Goal: Task Accomplishment & Management: Manage account settings

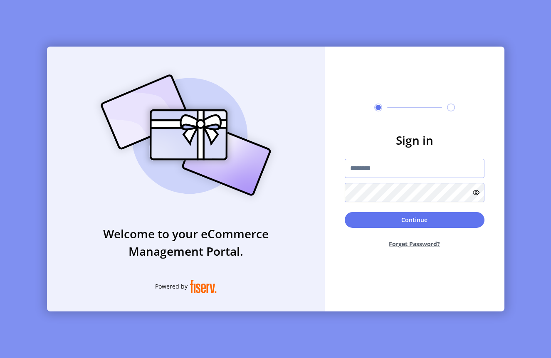
click at [383, 163] on input "text" at bounding box center [415, 168] width 140 height 19
paste input "**********"
type input "**********"
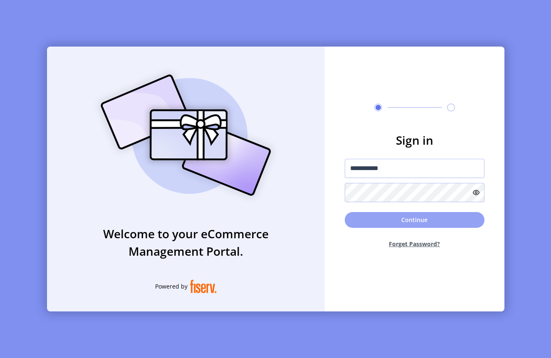
click at [403, 221] on button "Continue" at bounding box center [415, 220] width 140 height 16
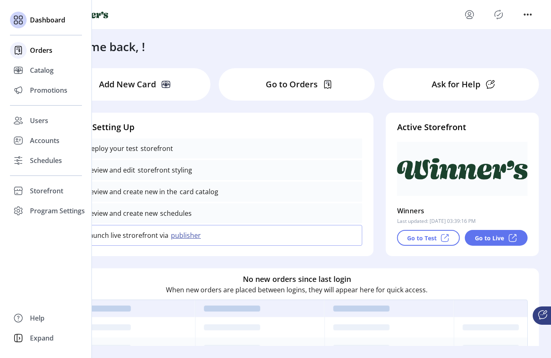
click at [40, 52] on span "Orders" at bounding box center [41, 50] width 22 height 10
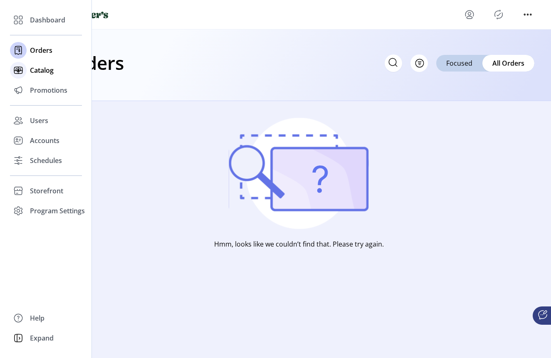
click at [36, 72] on span "Catalog" at bounding box center [42, 70] width 24 height 10
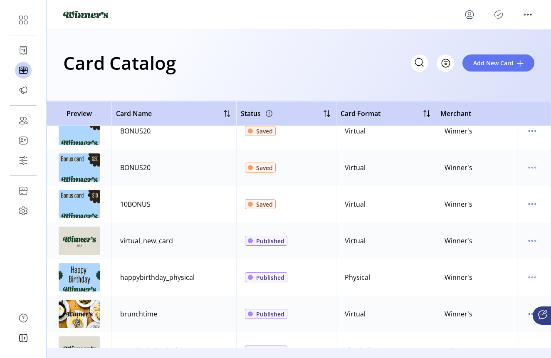
scroll to position [13, 0]
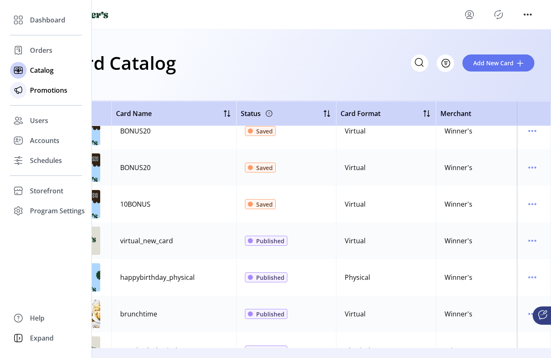
click at [44, 92] on span "Promotions" at bounding box center [48, 90] width 37 height 10
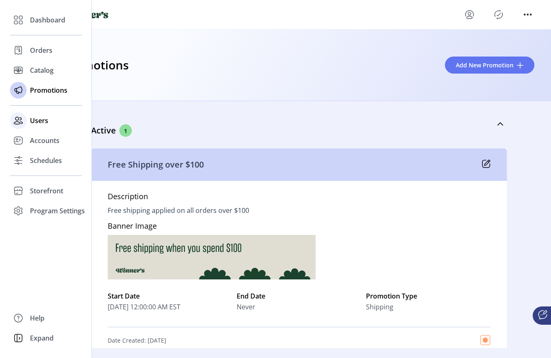
click at [43, 124] on span "Users" at bounding box center [39, 121] width 18 height 10
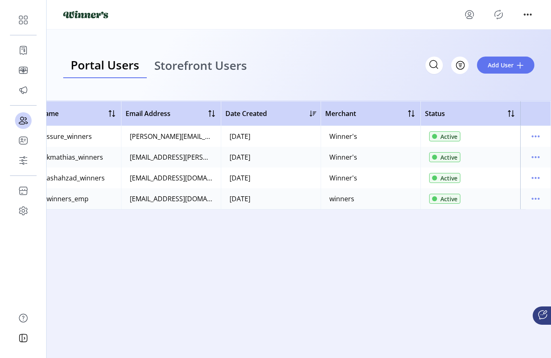
scroll to position [0, 25]
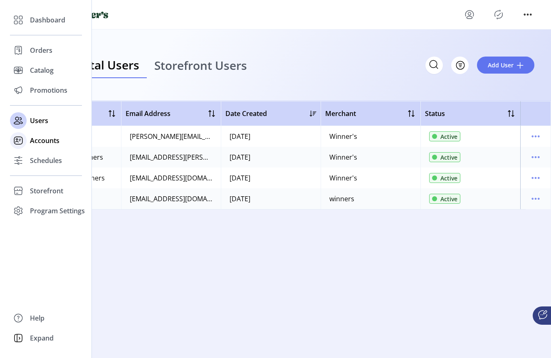
click at [42, 143] on span "Accounts" at bounding box center [45, 141] width 30 height 10
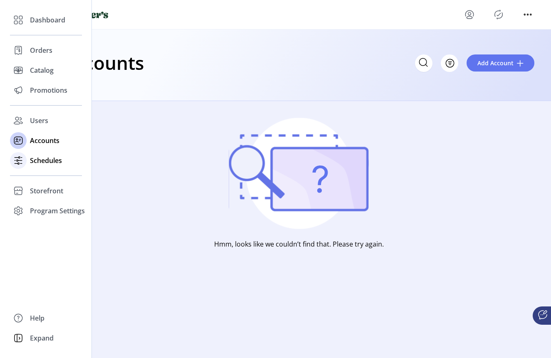
click at [45, 163] on span "Schedules" at bounding box center [46, 160] width 32 height 10
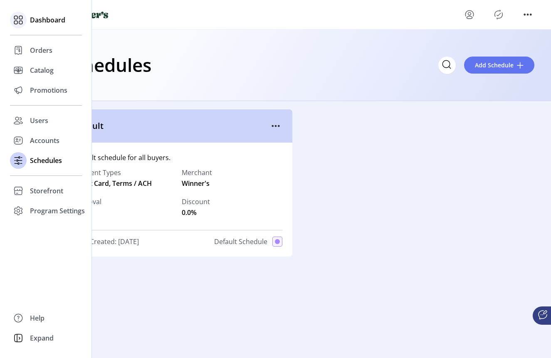
click at [33, 23] on span "Dashboard" at bounding box center [47, 20] width 35 height 10
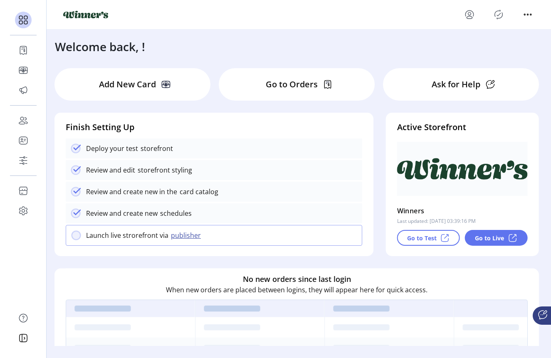
click at [142, 90] on p "Add New Card" at bounding box center [127, 84] width 57 height 12
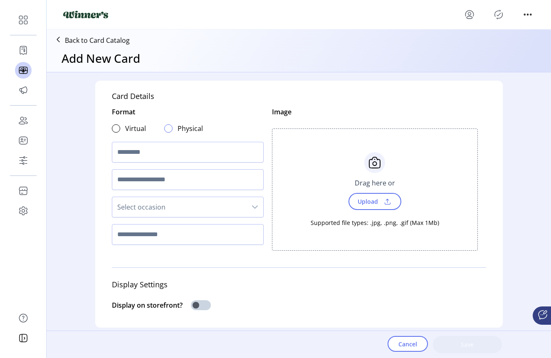
click at [166, 130] on div at bounding box center [168, 128] width 8 height 8
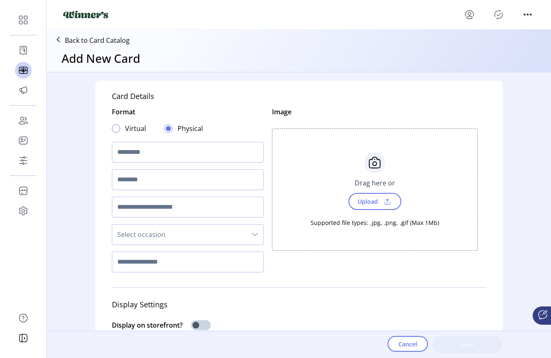
click at [116, 130] on div at bounding box center [116, 128] width 8 height 8
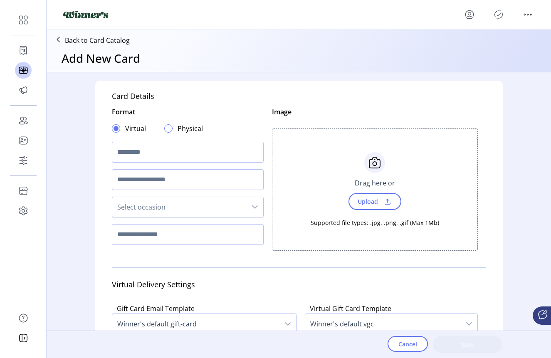
click at [166, 129] on div at bounding box center [168, 128] width 8 height 8
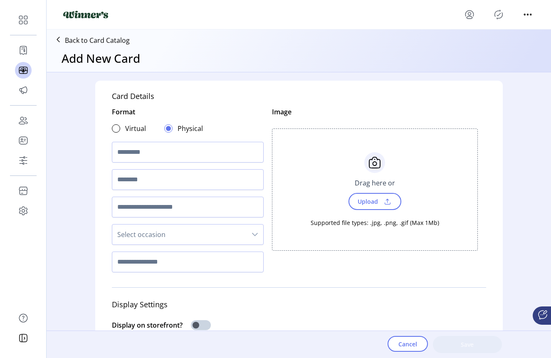
scroll to position [0, 0]
click at [76, 42] on p "Back to Card Catalog" at bounding box center [97, 40] width 65 height 10
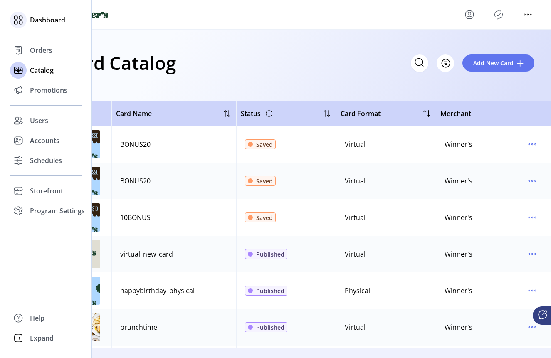
click at [18, 20] on icon at bounding box center [18, 19] width 13 height 13
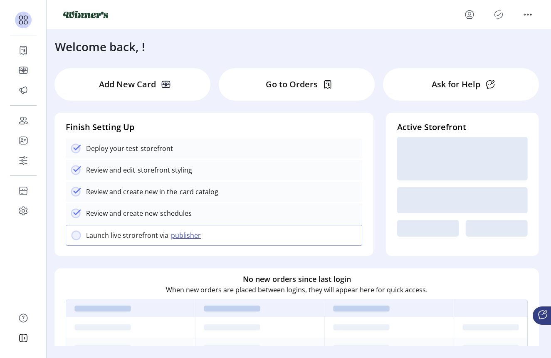
click at [163, 36] on div "Welcome back, !" at bounding box center [299, 43] width 504 height 26
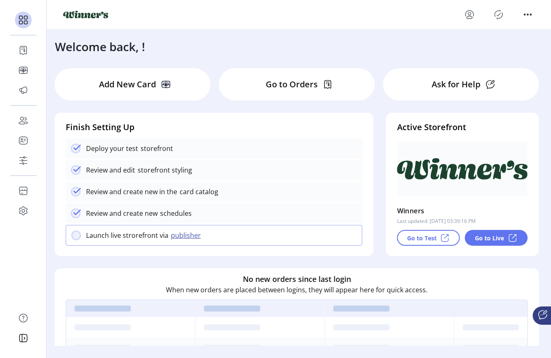
click at [204, 42] on div "Welcome back, !" at bounding box center [299, 43] width 504 height 26
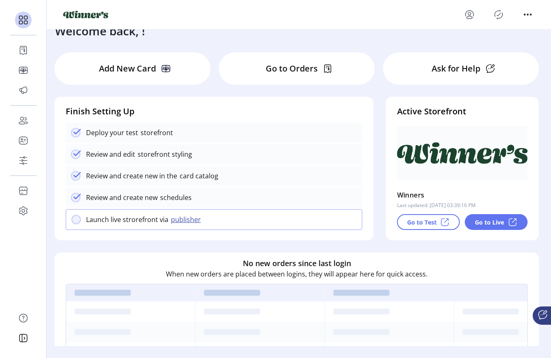
scroll to position [17, 0]
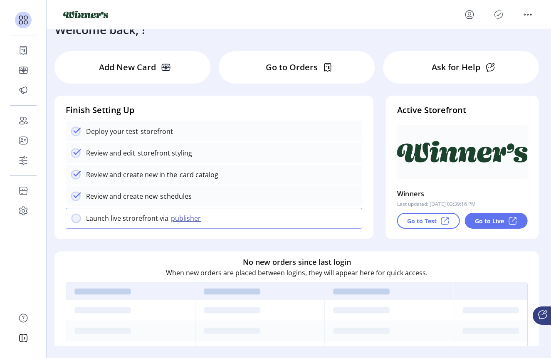
click at [126, 73] on p "Add New Card" at bounding box center [127, 67] width 57 height 12
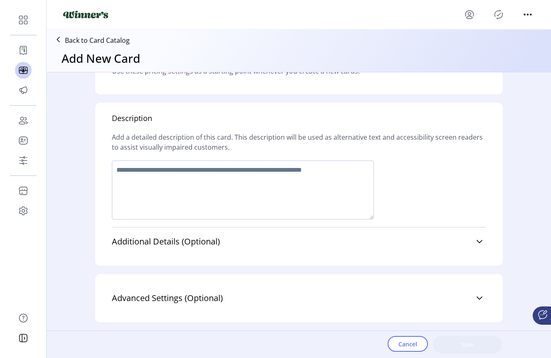
scroll to position [494, 0]
click at [70, 40] on p "Back to Card Catalog" at bounding box center [97, 40] width 65 height 10
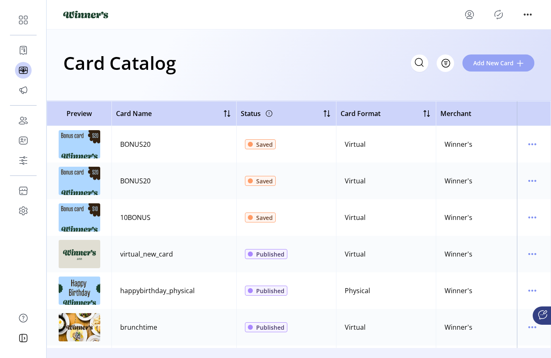
click at [493, 65] on span "Add New Card" at bounding box center [493, 63] width 40 height 9
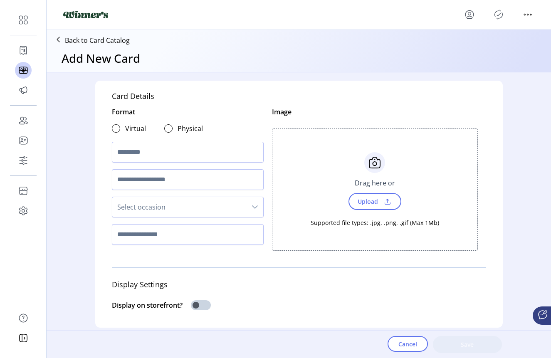
click at [112, 133] on p-radiobutton at bounding box center [116, 128] width 8 height 10
click at [114, 131] on div at bounding box center [116, 128] width 8 height 8
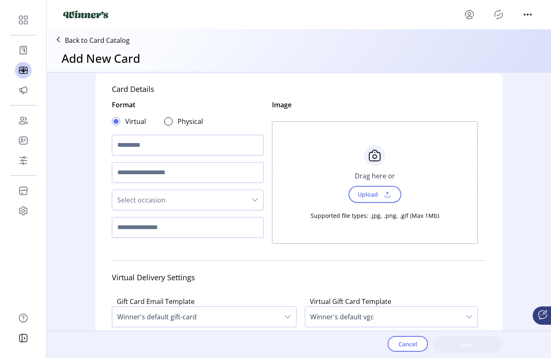
scroll to position [1, 0]
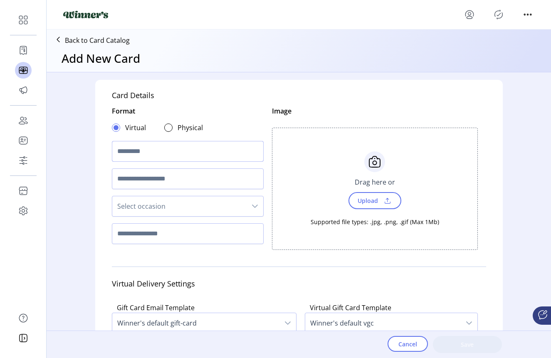
click at [143, 148] on input "text" at bounding box center [188, 151] width 152 height 21
type input "****"
type input "**********"
click at [153, 207] on span "Select occasion" at bounding box center [179, 206] width 134 height 20
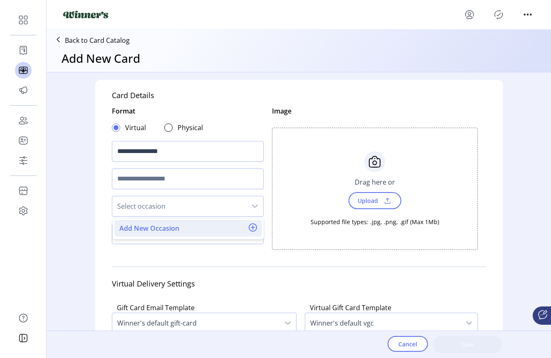
click at [253, 229] on span "Add New Occasion" at bounding box center [253, 228] width 8 height 10
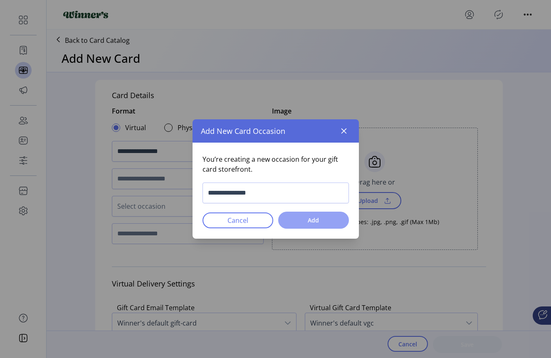
type input "**********"
click at [333, 223] on span "Add" at bounding box center [313, 220] width 49 height 9
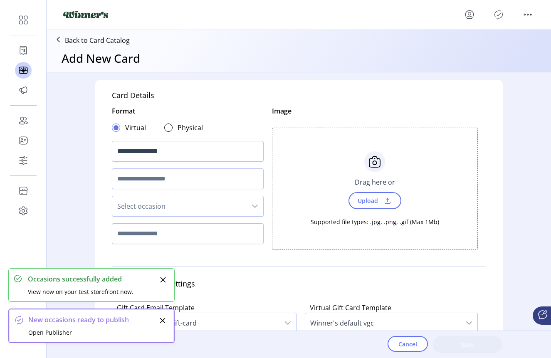
click at [165, 281] on icon "Close" at bounding box center [163, 279] width 7 height 7
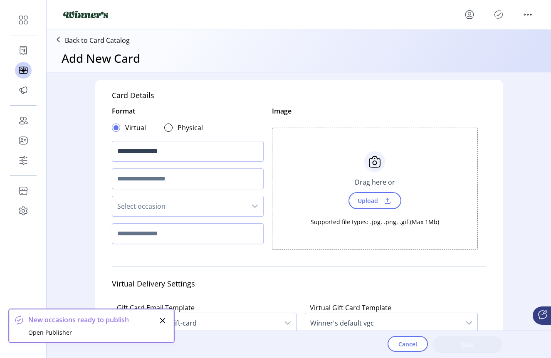
click at [162, 319] on icon "Close" at bounding box center [162, 320] width 7 height 7
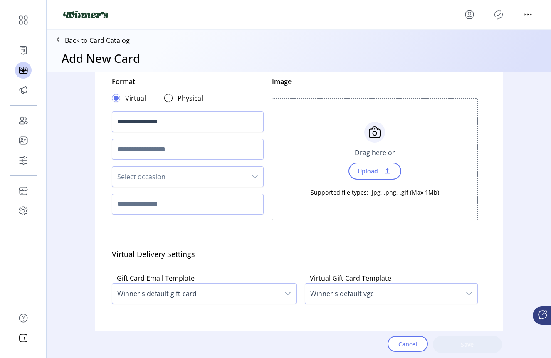
scroll to position [30, 0]
click at [183, 209] on input "text" at bounding box center [188, 204] width 152 height 21
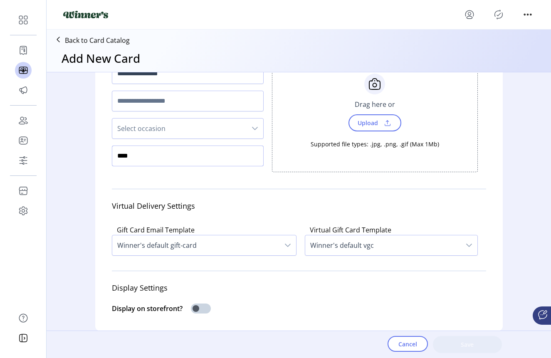
scroll to position [88, 0]
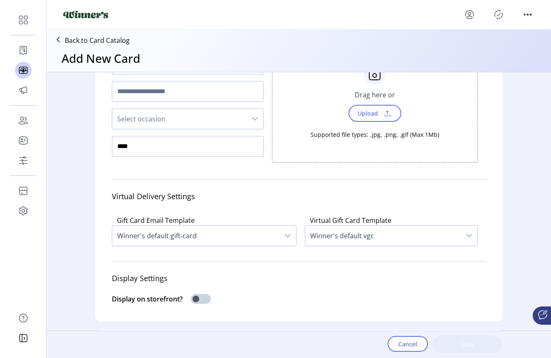
type input "****"
click at [258, 241] on span "Winner's default gift-card" at bounding box center [195, 236] width 167 height 20
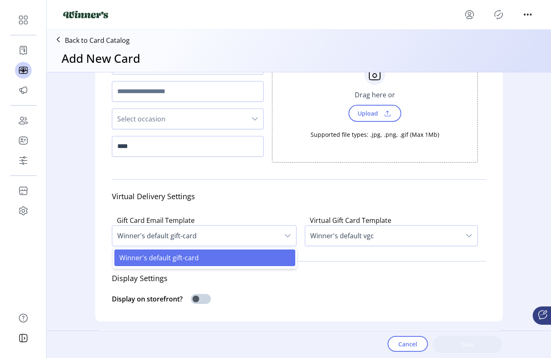
click at [273, 286] on div "Display Settings" at bounding box center [299, 278] width 374 height 21
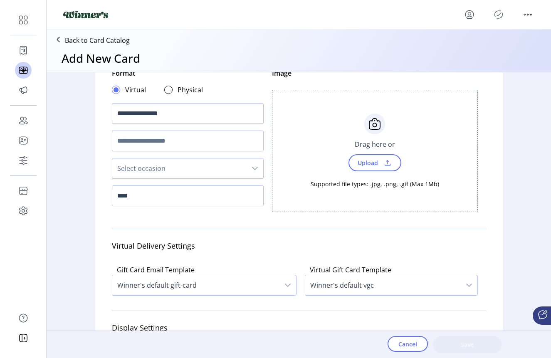
scroll to position [38, 0]
click at [247, 170] on div "dropdown trigger" at bounding box center [255, 169] width 17 height 20
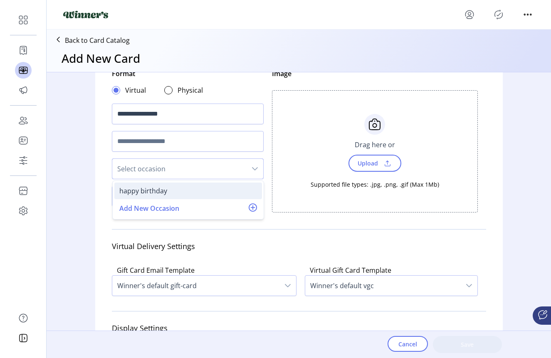
click at [210, 193] on div "happy birthday" at bounding box center [188, 191] width 138 height 10
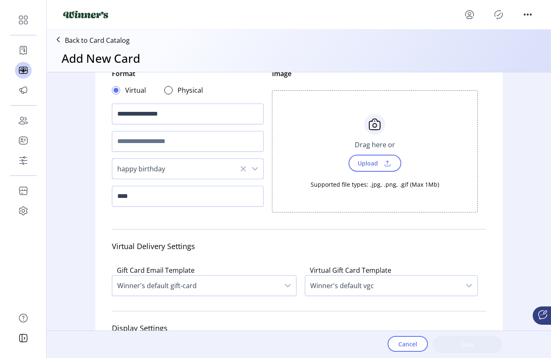
click at [241, 169] on icon at bounding box center [242, 168] width 5 height 5
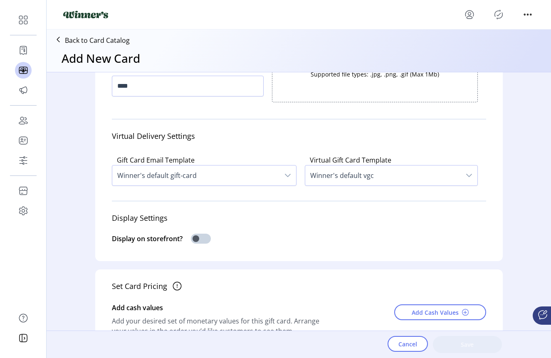
scroll to position [133, 0]
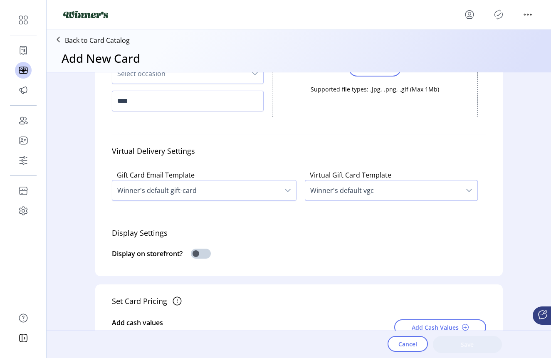
click at [335, 194] on span "Winner's default vgc" at bounding box center [382, 190] width 155 height 20
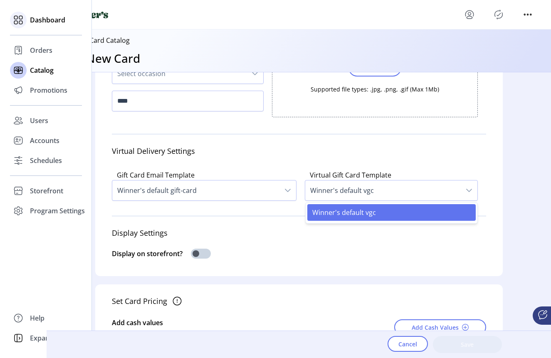
click at [45, 15] on span "Dashboard" at bounding box center [47, 20] width 35 height 10
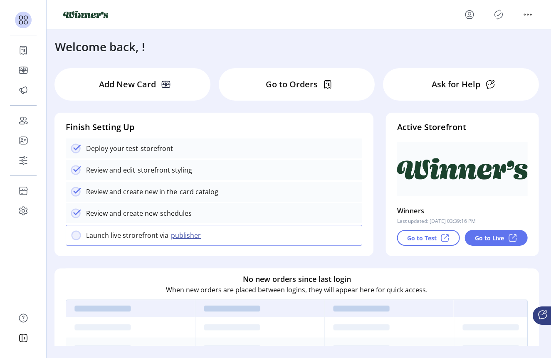
click at [205, 50] on div "Welcome back, !" at bounding box center [299, 43] width 504 height 26
click at [143, 84] on p "Add New Card" at bounding box center [127, 84] width 57 height 12
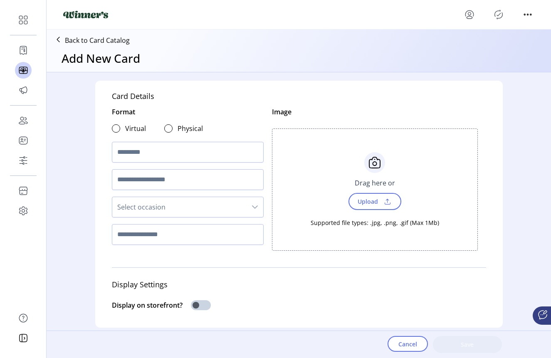
scroll to position [23, 0]
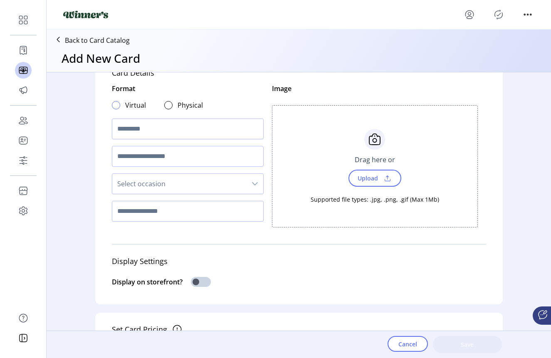
click at [113, 106] on div at bounding box center [116, 105] width 8 height 8
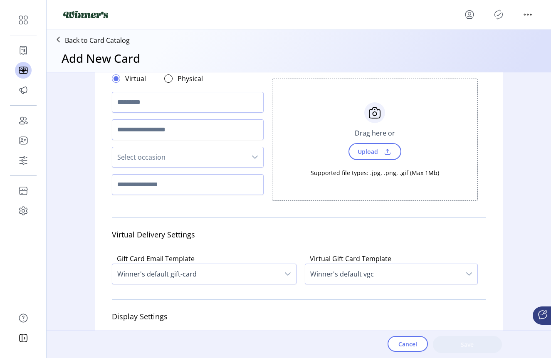
scroll to position [52, 0]
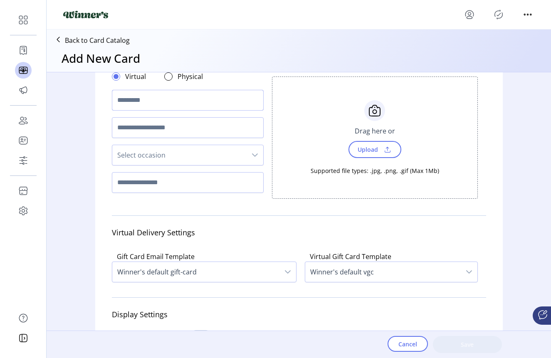
click at [163, 99] on input "text" at bounding box center [188, 100] width 152 height 21
type input "****"
click at [363, 152] on span "Upload" at bounding box center [367, 149] width 29 height 12
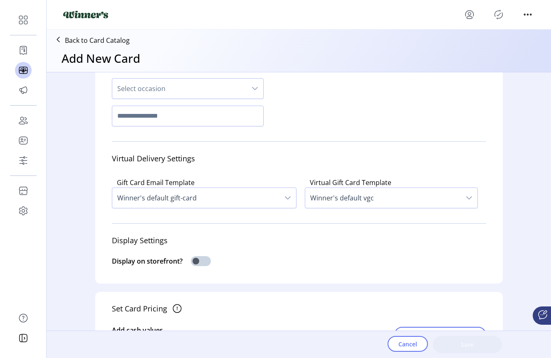
scroll to position [141, 0]
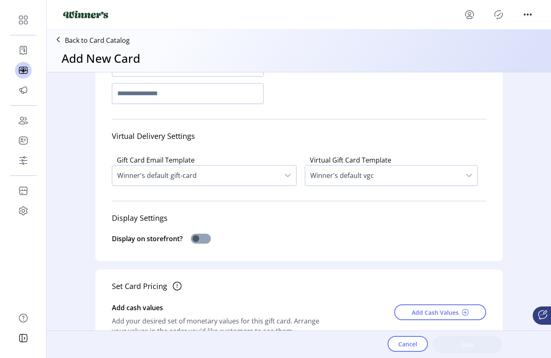
click at [205, 241] on span at bounding box center [201, 239] width 20 height 10
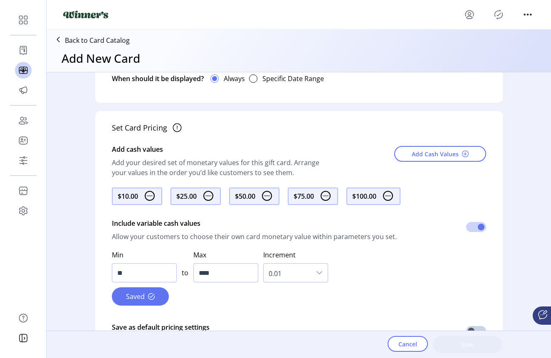
scroll to position [334, 0]
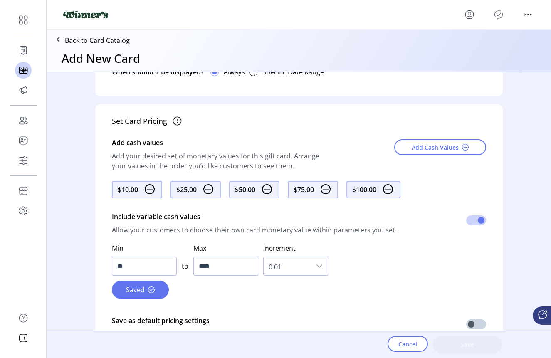
click at [150, 188] on img at bounding box center [150, 189] width 10 height 10
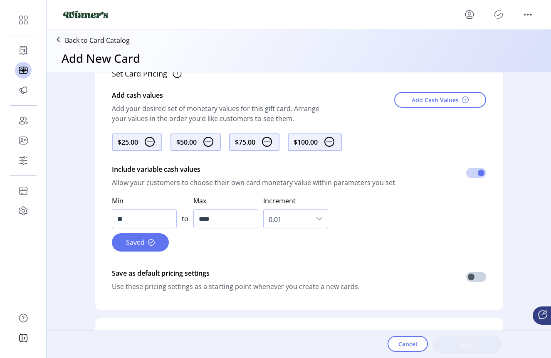
scroll to position [391, 0]
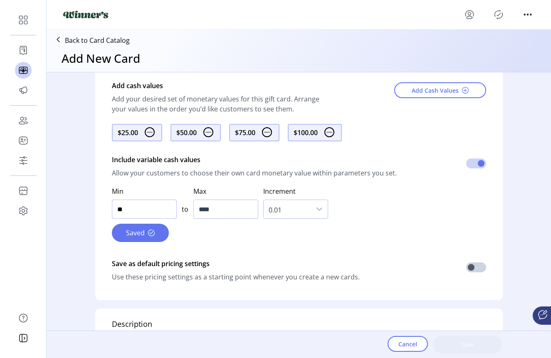
click at [148, 210] on input "**" at bounding box center [144, 209] width 65 height 19
type input "**"
click at [138, 226] on button "Save" at bounding box center [129, 232] width 35 height 17
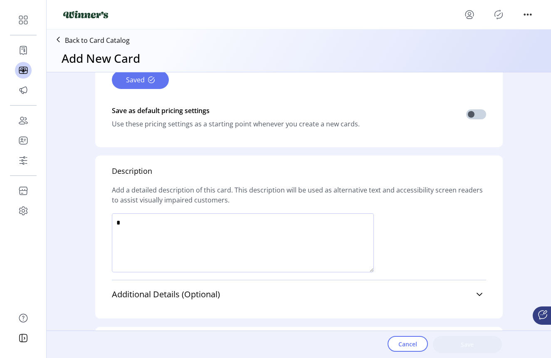
scroll to position [547, 0]
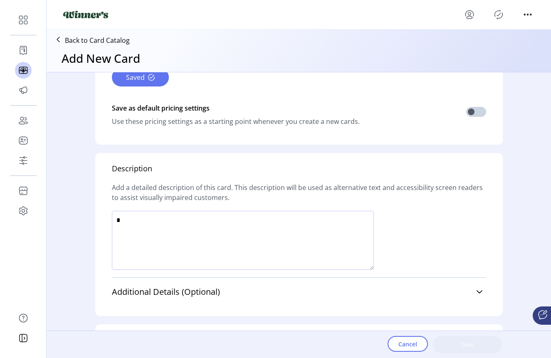
click at [222, 226] on textarea at bounding box center [243, 240] width 262 height 59
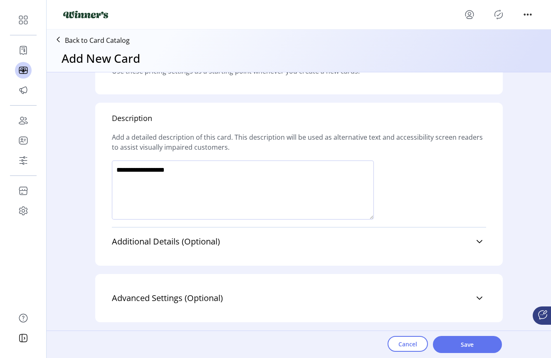
scroll to position [597, 0]
type textarea "**********"
click at [443, 252] on div "Additional Details (Optional) Terms & Conditions ******* ******* ******* ******…" at bounding box center [299, 241] width 374 height 29
click at [470, 240] on link "Additional Details (Optional)" at bounding box center [299, 241] width 374 height 18
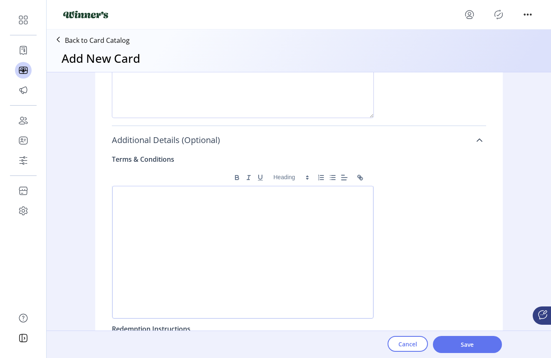
scroll to position [701, 0]
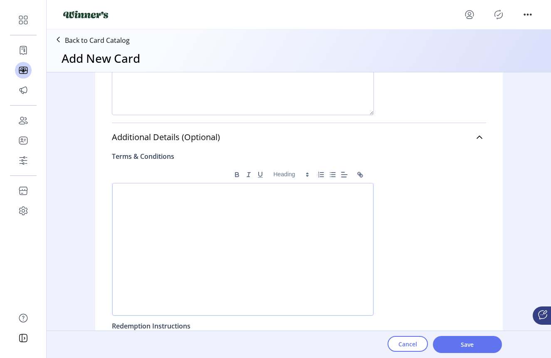
click at [285, 220] on div at bounding box center [242, 249] width 261 height 133
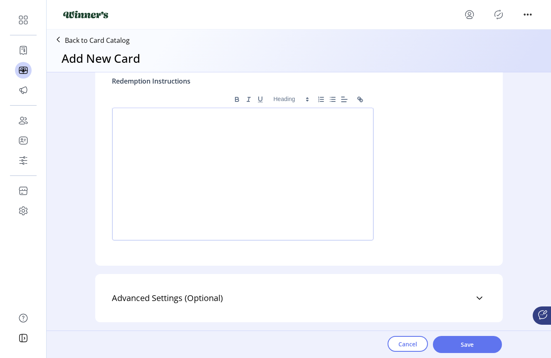
scroll to position [0, 0]
click at [469, 344] on span "Save" at bounding box center [467, 344] width 47 height 9
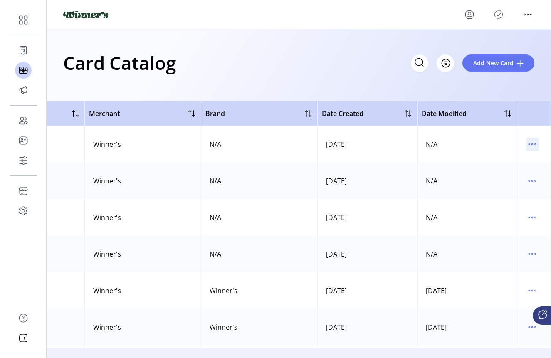
click at [528, 142] on icon "menu" at bounding box center [531, 144] width 13 height 13
click at [496, 160] on span "View Details" at bounding box center [493, 160] width 69 height 7
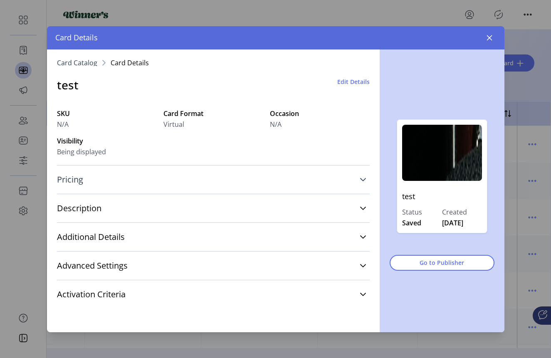
click at [106, 183] on link "Pricing" at bounding box center [213, 179] width 313 height 18
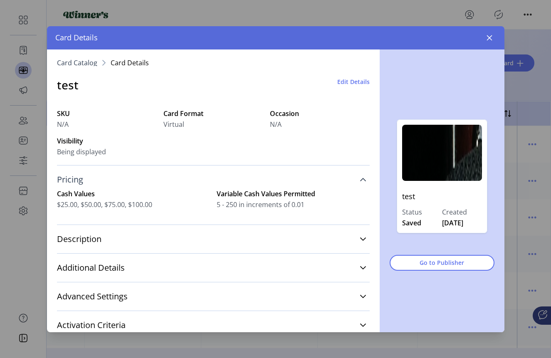
click at [106, 183] on link "Pricing" at bounding box center [213, 179] width 313 height 18
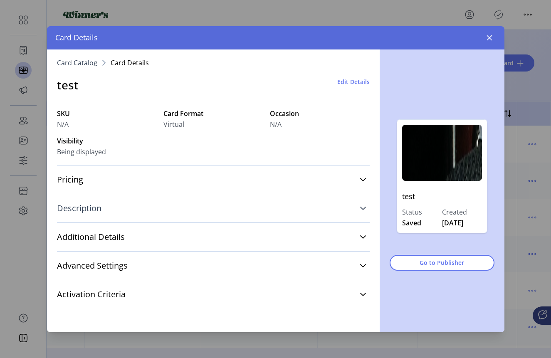
click at [110, 206] on link "Description" at bounding box center [213, 208] width 313 height 18
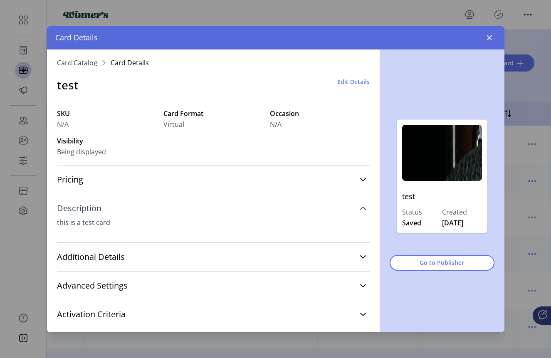
click at [110, 206] on link "Description" at bounding box center [213, 208] width 313 height 18
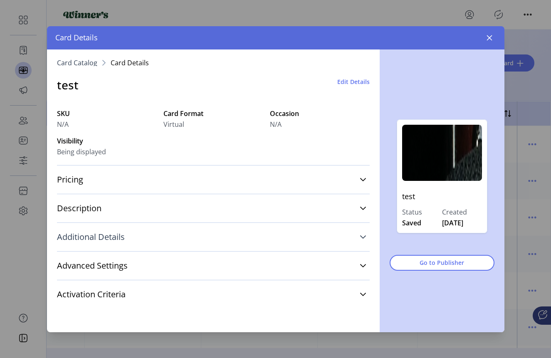
click at [118, 237] on span "Additional Details" at bounding box center [91, 237] width 68 height 8
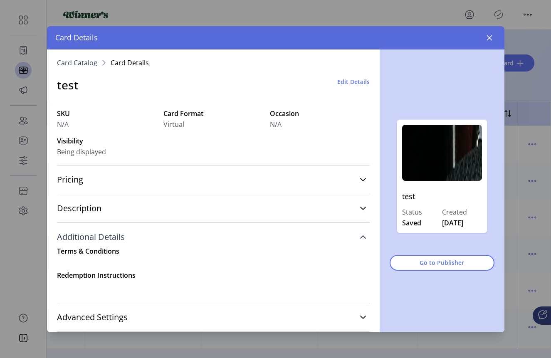
click at [118, 237] on span "Additional Details" at bounding box center [91, 237] width 68 height 8
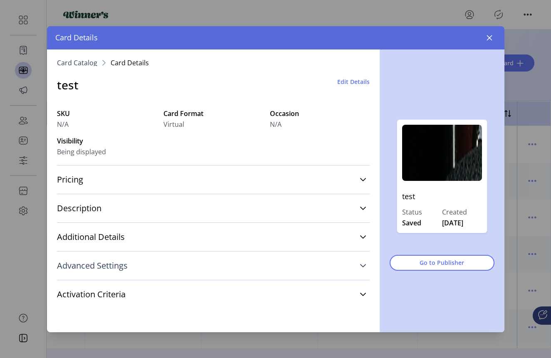
click at [125, 270] on span "Advanced Settings" at bounding box center [92, 265] width 71 height 8
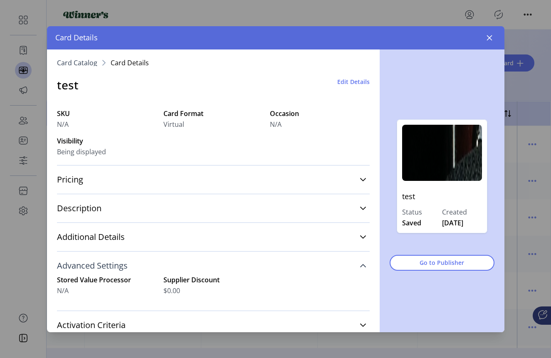
click at [125, 270] on span "Advanced Settings" at bounding box center [92, 265] width 71 height 8
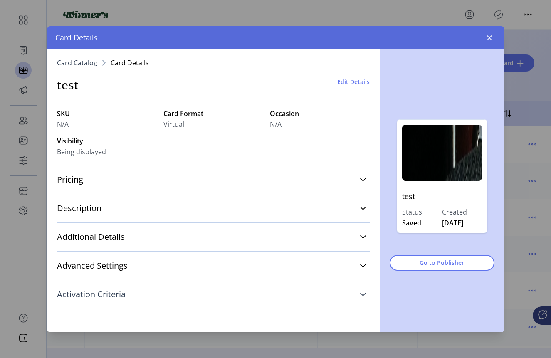
click at [129, 293] on link "Activation Criteria" at bounding box center [213, 294] width 313 height 18
click at [487, 42] on button "button" at bounding box center [489, 37] width 13 height 13
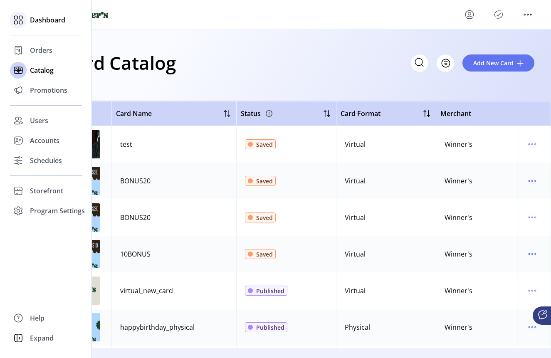
click at [27, 20] on div "Dashboard" at bounding box center [46, 20] width 72 height 20
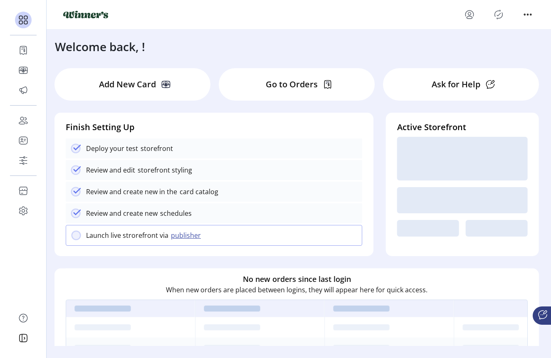
click at [232, 44] on div "Welcome back, !" at bounding box center [299, 43] width 504 height 26
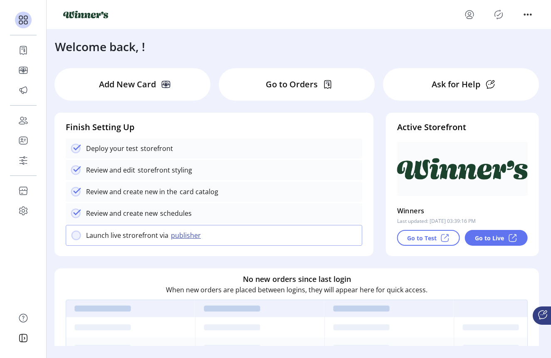
click at [431, 240] on p "Go to Test" at bounding box center [422, 238] width 30 height 9
click at [498, 245] on div "Go to Live" at bounding box center [496, 238] width 63 height 16
click at [190, 40] on div "Welcome back, !" at bounding box center [299, 43] width 504 height 26
click at [130, 88] on p "Add New Card" at bounding box center [127, 84] width 57 height 12
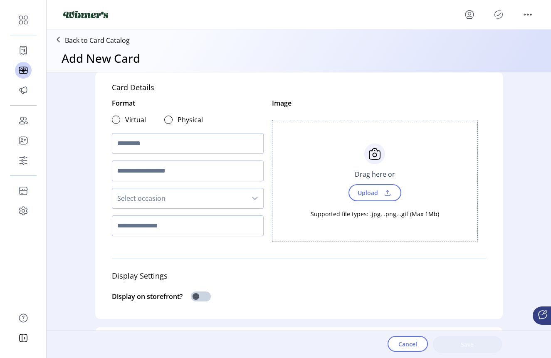
scroll to position [8, 0]
click at [116, 123] on div at bounding box center [116, 120] width 8 height 8
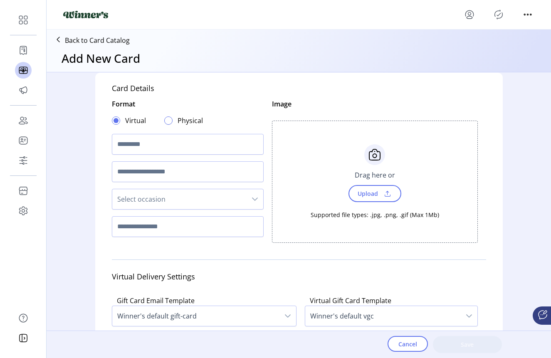
click at [165, 120] on div at bounding box center [168, 120] width 8 height 8
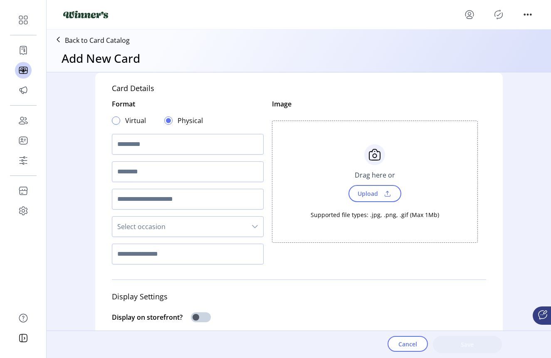
click at [112, 122] on div at bounding box center [116, 120] width 8 height 8
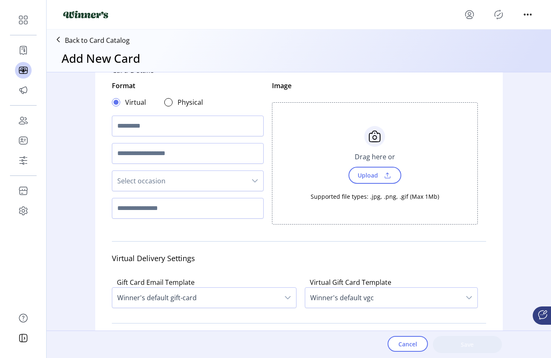
scroll to position [32, 0]
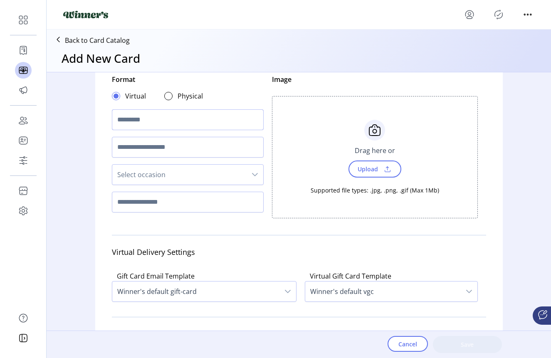
click at [157, 124] on input "text" at bounding box center [188, 119] width 152 height 21
type input "****"
type input "**********"
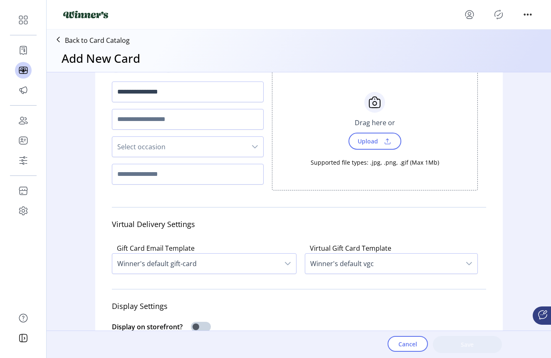
scroll to position [73, 0]
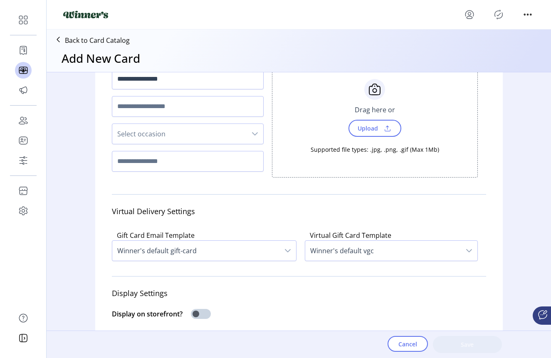
click at [252, 134] on icon "dropdown trigger" at bounding box center [255, 134] width 7 height 7
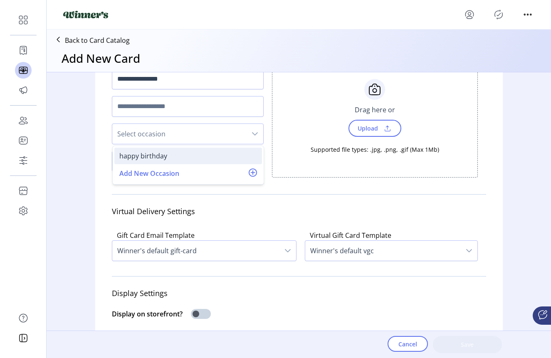
click at [153, 158] on div "happy birthday" at bounding box center [143, 156] width 48 height 10
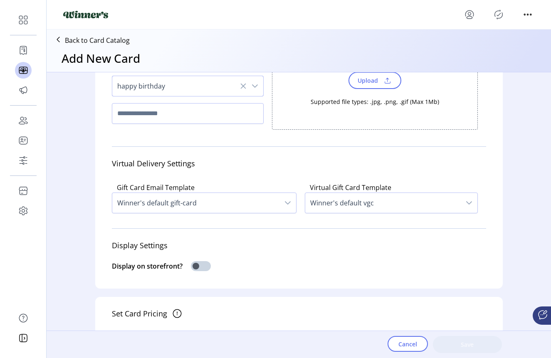
scroll to position [123, 0]
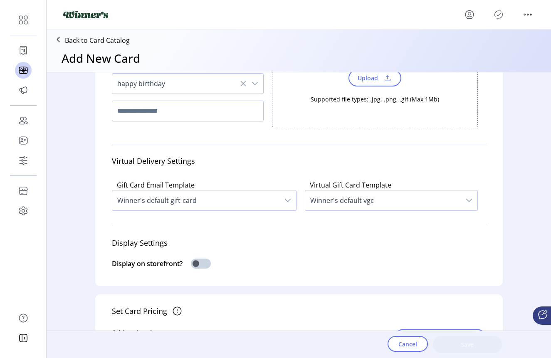
click at [298, 201] on div "Virtual Gift Card Template Winner's default vgc" at bounding box center [391, 195] width 190 height 37
click at [285, 200] on icon "dropdown trigger" at bounding box center [287, 200] width 7 height 7
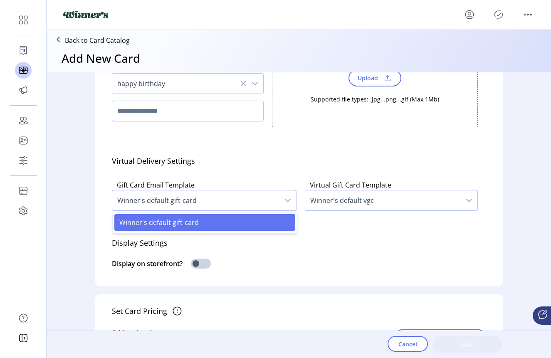
click at [146, 225] on span "Winner's default gift-card" at bounding box center [158, 222] width 79 height 9
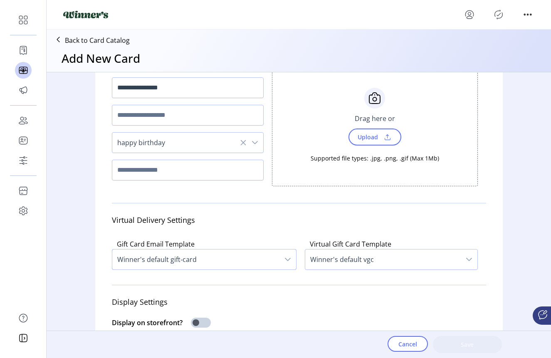
scroll to position [62, 0]
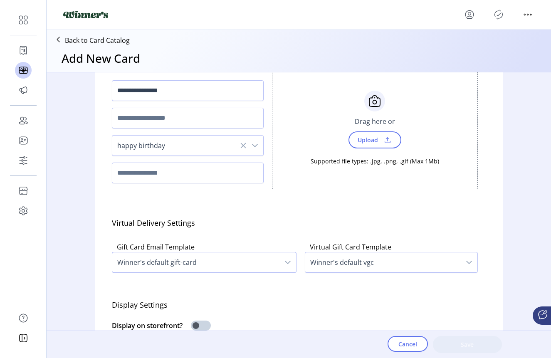
click at [358, 141] on span "Upload" at bounding box center [367, 140] width 29 height 12
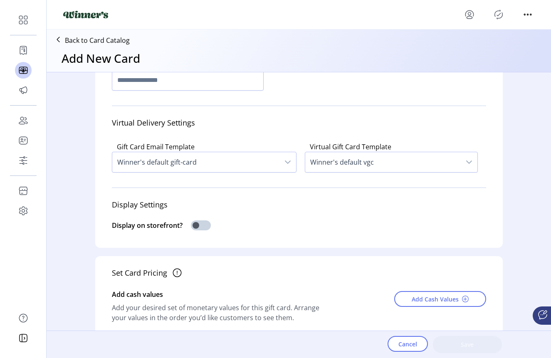
scroll to position [157, 0]
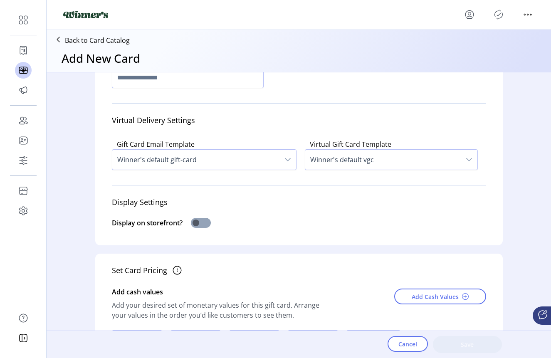
click at [207, 224] on span at bounding box center [201, 223] width 20 height 10
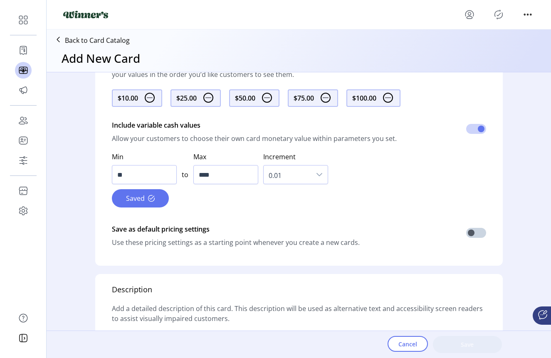
scroll to position [444, 0]
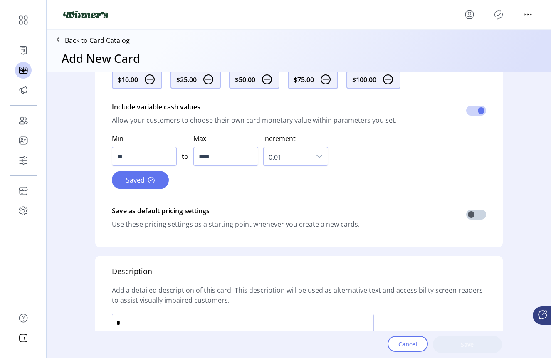
click at [484, 217] on div "Set Card Pricing Add cash values Add your desired set of monetary values for th…" at bounding box center [298, 121] width 407 height 253
click at [479, 216] on span at bounding box center [476, 215] width 20 height 10
click at [470, 216] on span at bounding box center [476, 215] width 20 height 10
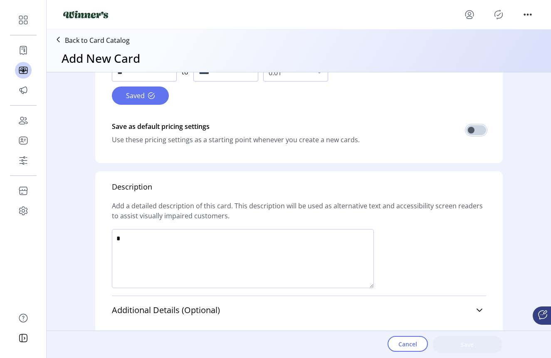
scroll to position [539, 0]
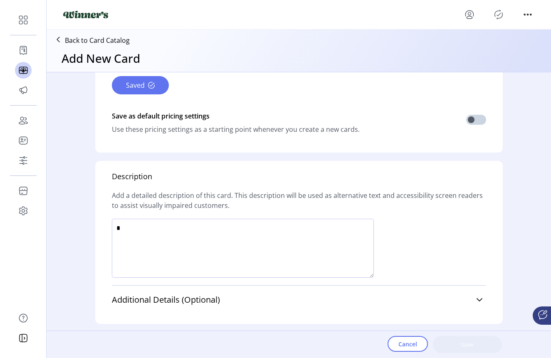
click at [315, 246] on textarea at bounding box center [243, 248] width 262 height 59
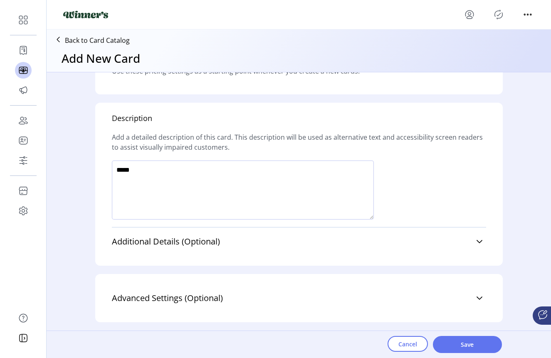
scroll to position [597, 0]
type textarea "*****"
click at [282, 249] on link "Additional Details (Optional)" at bounding box center [299, 241] width 374 height 18
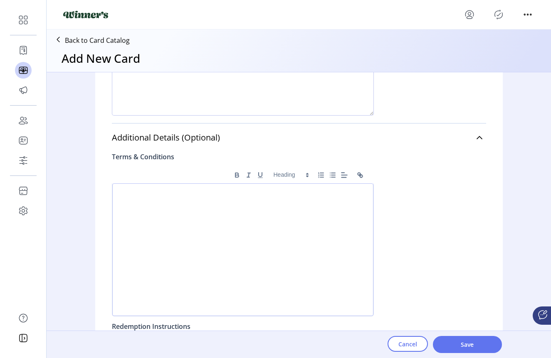
click at [193, 289] on div at bounding box center [242, 249] width 261 height 133
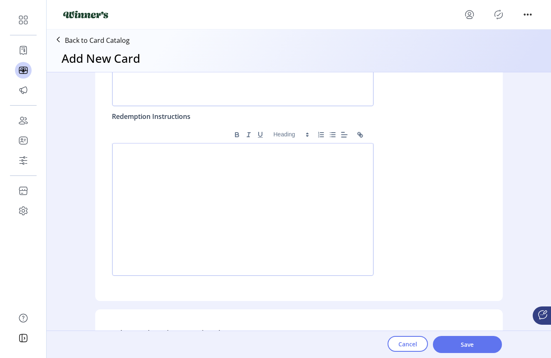
scroll to position [923, 0]
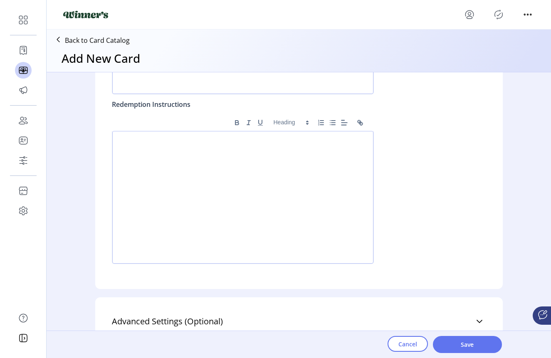
drag, startPoint x: 193, startPoint y: 288, endPoint x: 219, endPoint y: 183, distance: 108.5
click at [219, 183] on div at bounding box center [242, 197] width 261 height 133
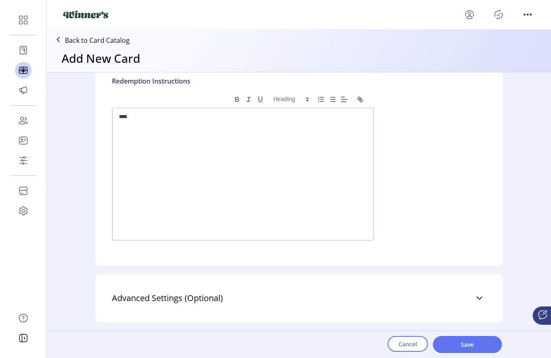
scroll to position [946, 0]
click at [461, 346] on span "Save" at bounding box center [467, 344] width 47 height 9
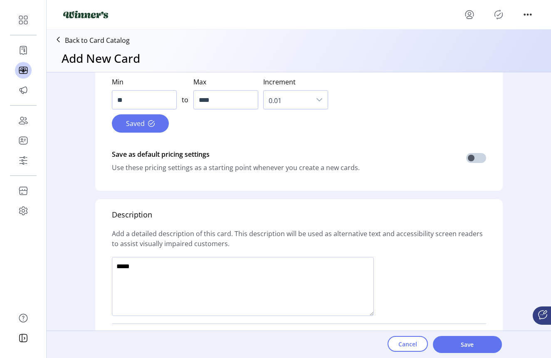
scroll to position [186, 0]
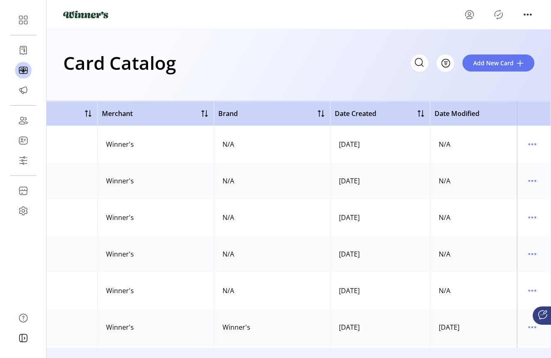
scroll to position [0, 333]
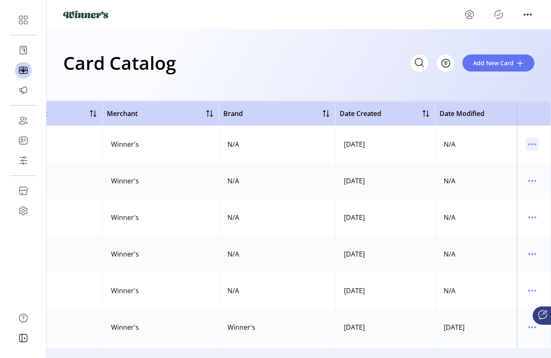
click at [530, 143] on icon "menu" at bounding box center [531, 144] width 13 height 13
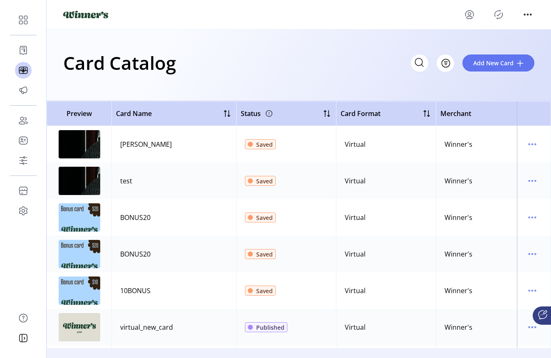
scroll to position [0, 0]
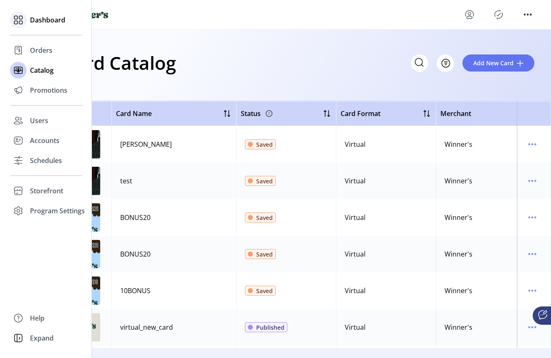
click at [24, 20] on icon at bounding box center [18, 19] width 13 height 13
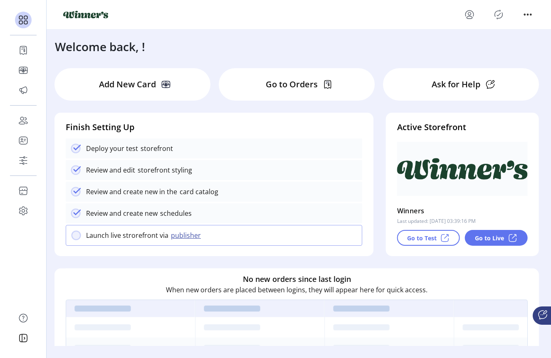
click at [424, 239] on p "Go to Test" at bounding box center [422, 238] width 30 height 9
click at [305, 84] on p "Go to Orders" at bounding box center [292, 84] width 52 height 12
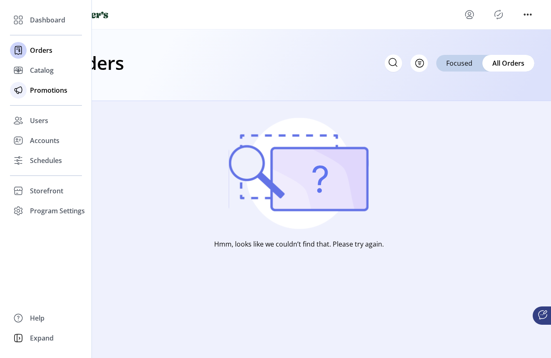
click at [40, 92] on span "Promotions" at bounding box center [48, 90] width 37 height 10
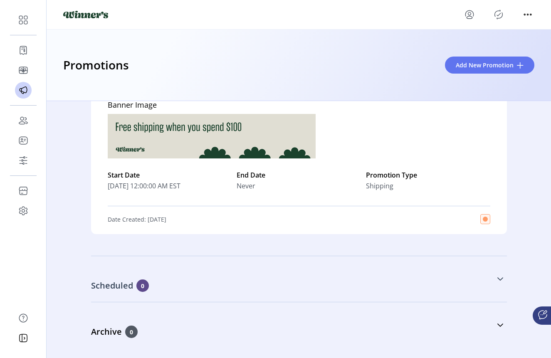
scroll to position [121, 0]
click at [260, 290] on div "Scheduled 0" at bounding box center [257, 285] width 333 height 12
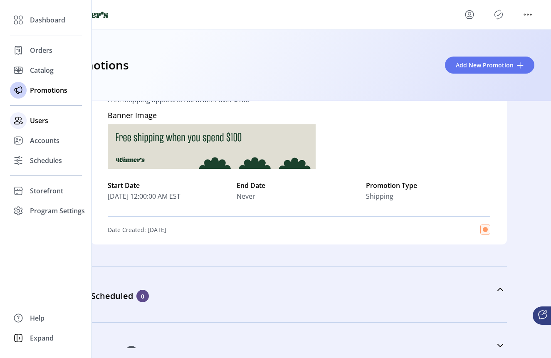
click at [35, 123] on span "Users" at bounding box center [39, 121] width 18 height 10
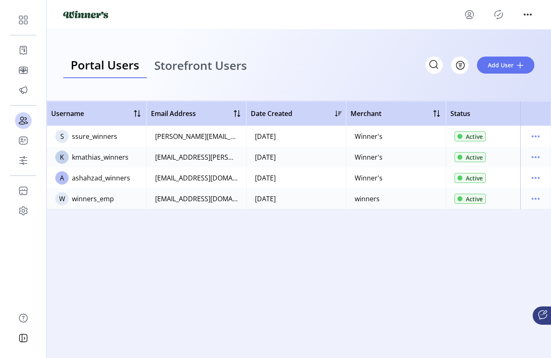
click at [217, 64] on span "Storefront Users" at bounding box center [200, 65] width 93 height 12
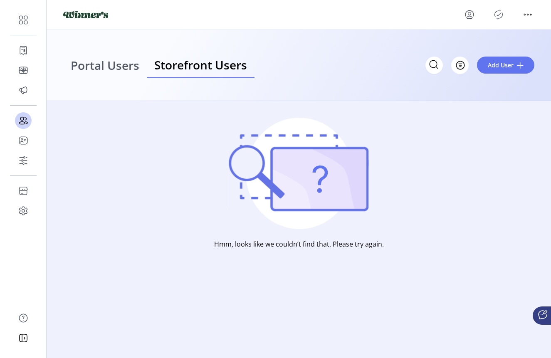
click at [93, 70] on span "Portal Users" at bounding box center [105, 65] width 69 height 12
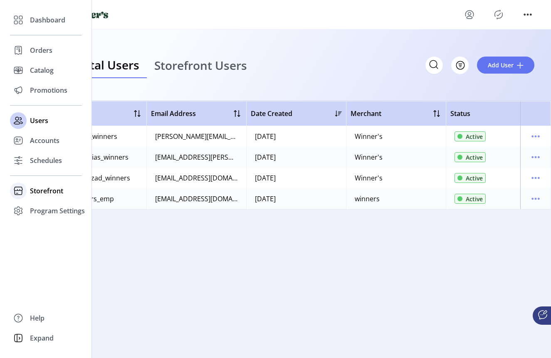
click at [39, 192] on span "Storefront" at bounding box center [46, 191] width 33 height 10
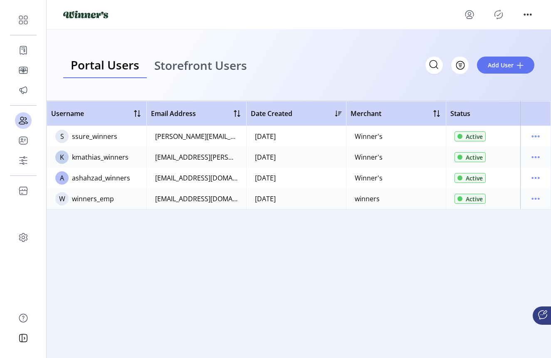
click at [122, 67] on span "Portal Users" at bounding box center [105, 65] width 69 height 12
click at [195, 65] on span "Storefront Users" at bounding box center [200, 65] width 93 height 12
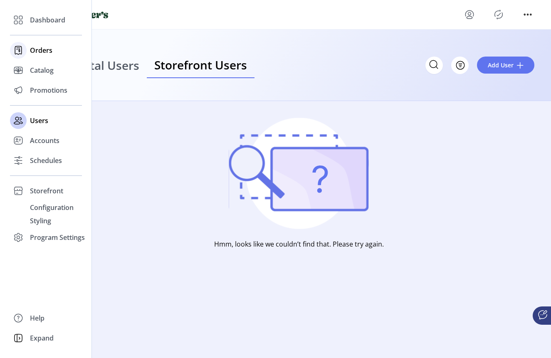
click at [42, 53] on span "Orders" at bounding box center [41, 50] width 22 height 10
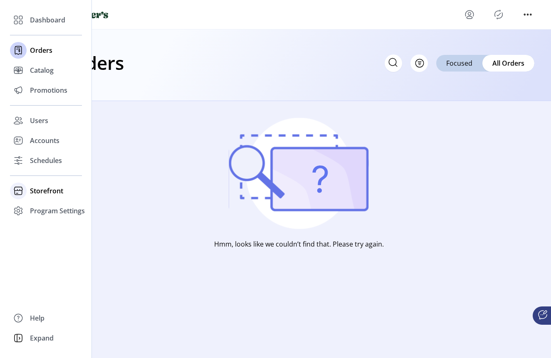
click at [57, 191] on span "Storefront" at bounding box center [46, 191] width 33 height 10
click at [50, 209] on span "Configuration" at bounding box center [52, 207] width 44 height 10
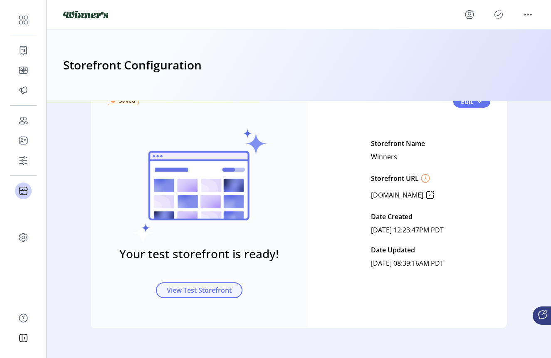
click at [187, 291] on span "View Test Storefront" at bounding box center [199, 290] width 65 height 10
click at [373, 157] on p "Winners" at bounding box center [384, 156] width 26 height 13
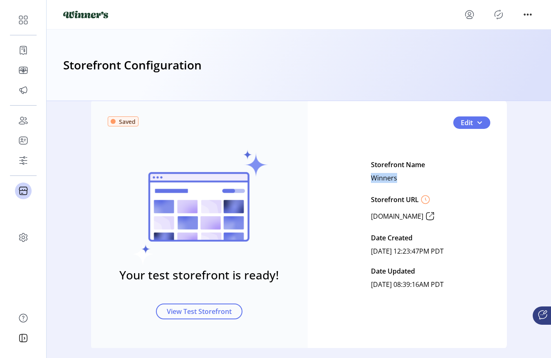
scroll to position [-1, 0]
click at [465, 128] on span "Edit" at bounding box center [467, 123] width 12 height 10
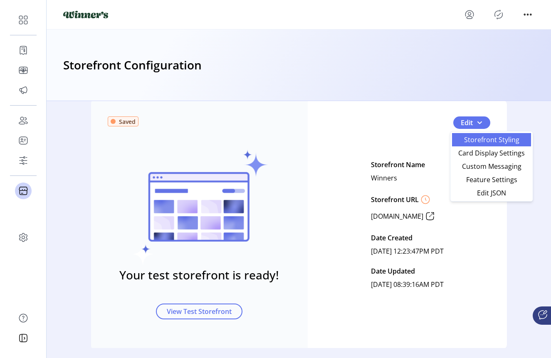
click at [491, 142] on span "Storefront Styling" at bounding box center [491, 139] width 69 height 7
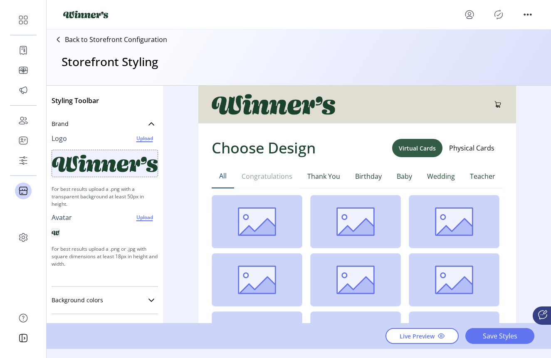
click at [267, 178] on button "Congratulations" at bounding box center [267, 176] width 66 height 24
click at [270, 227] on img at bounding box center [257, 221] width 91 height 53
click at [330, 180] on button "Thank You" at bounding box center [324, 176] width 48 height 24
click at [369, 178] on button "Birthday" at bounding box center [369, 176] width 42 height 24
click at [247, 228] on img at bounding box center [257, 221] width 91 height 53
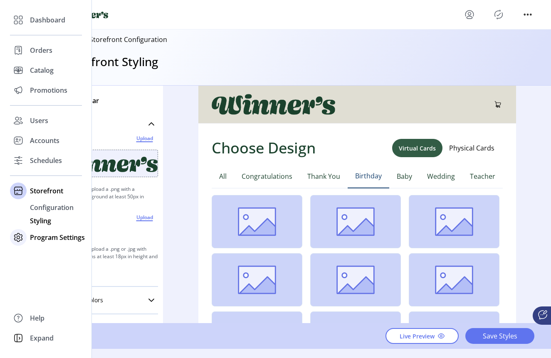
click at [45, 238] on span "Program Settings" at bounding box center [57, 237] width 55 height 10
click at [49, 209] on span "Program Settings" at bounding box center [57, 211] width 55 height 10
click at [48, 212] on span "Program Settings" at bounding box center [57, 211] width 55 height 10
click at [46, 229] on span "Templates" at bounding box center [46, 227] width 33 height 10
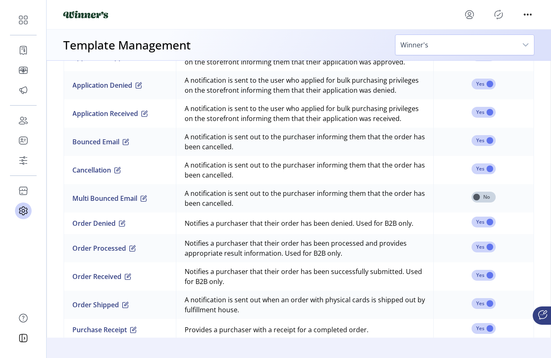
scroll to position [634, 0]
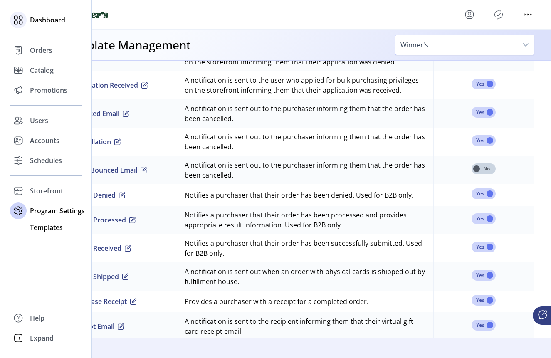
click at [41, 18] on span "Dashboard" at bounding box center [47, 20] width 35 height 10
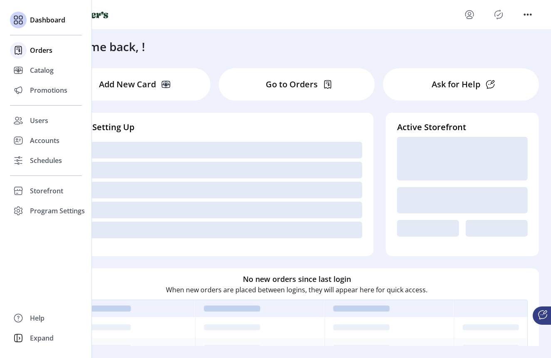
click at [38, 53] on span "Orders" at bounding box center [41, 50] width 22 height 10
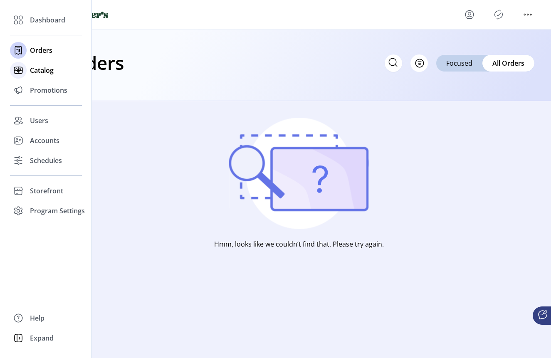
click at [40, 74] on span "Catalog" at bounding box center [42, 70] width 24 height 10
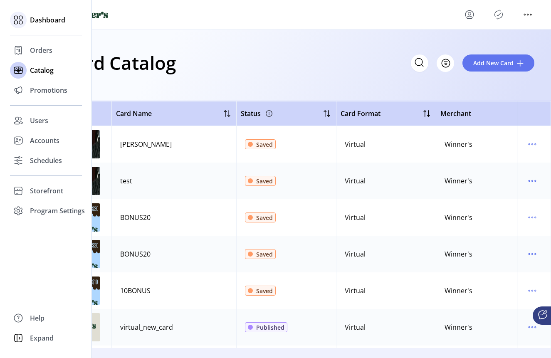
click at [36, 22] on span "Dashboard" at bounding box center [47, 20] width 35 height 10
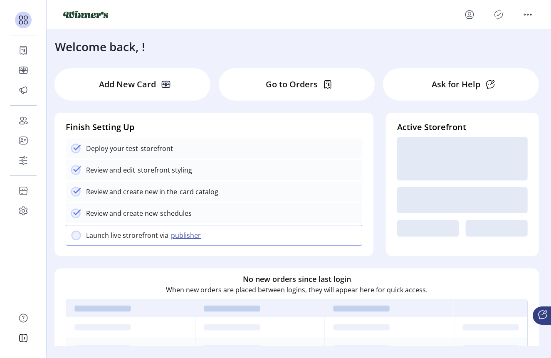
click at [138, 95] on div "Add New Card" at bounding box center [132, 84] width 156 height 32
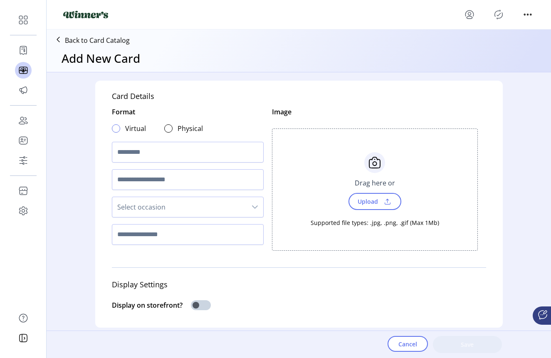
click at [114, 128] on div at bounding box center [116, 128] width 8 height 8
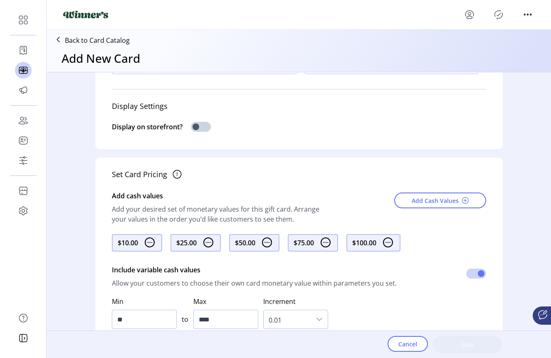
scroll to position [320, 0]
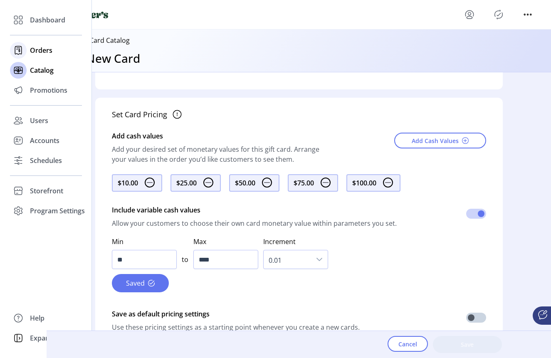
click at [49, 52] on span "Orders" at bounding box center [41, 50] width 22 height 10
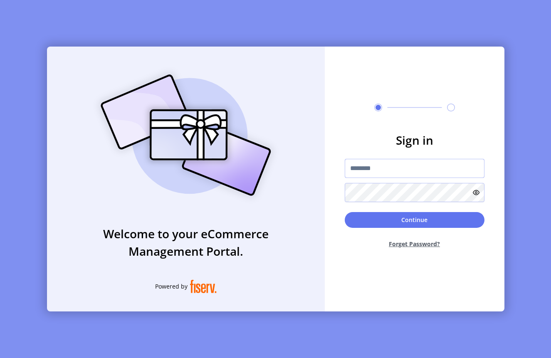
click at [371, 170] on input "text" at bounding box center [415, 168] width 140 height 19
paste input "**********"
type input "**********"
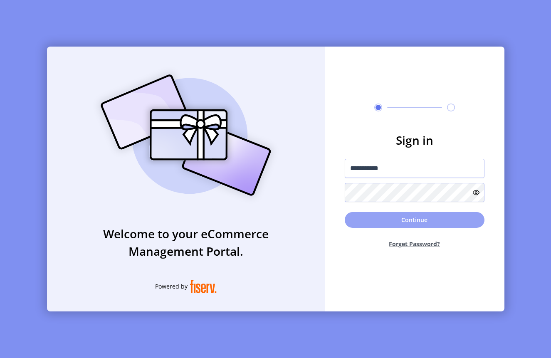
click at [405, 224] on button "Continue" at bounding box center [415, 220] width 140 height 16
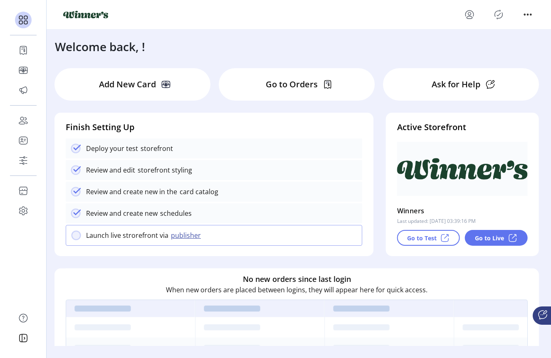
click at [169, 84] on icon at bounding box center [166, 84] width 10 height 10
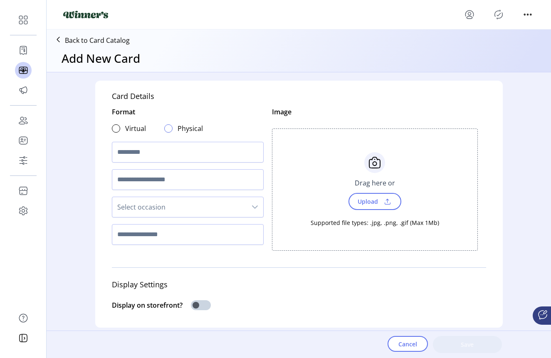
click at [164, 130] on div at bounding box center [168, 128] width 8 height 8
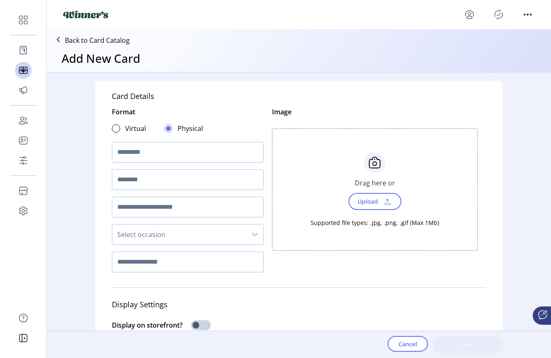
scroll to position [6, 2]
click at [64, 42] on icon at bounding box center [58, 39] width 13 height 13
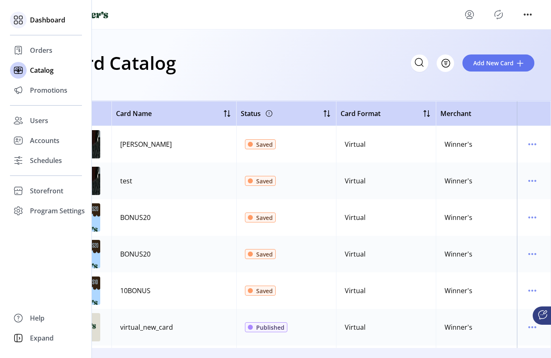
click at [40, 22] on span "Dashboard" at bounding box center [47, 20] width 35 height 10
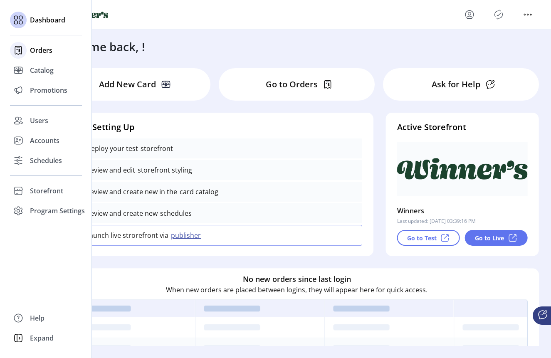
click at [29, 52] on div "Orders" at bounding box center [46, 50] width 72 height 20
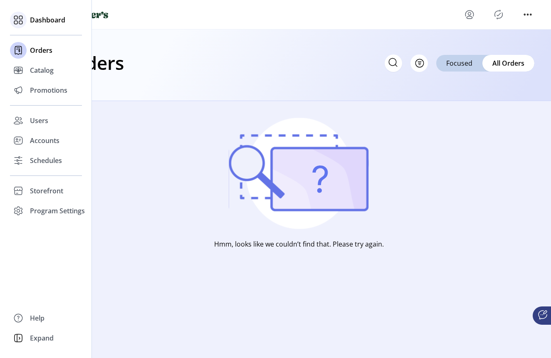
click at [50, 28] on div "Dashboard" at bounding box center [46, 20] width 72 height 20
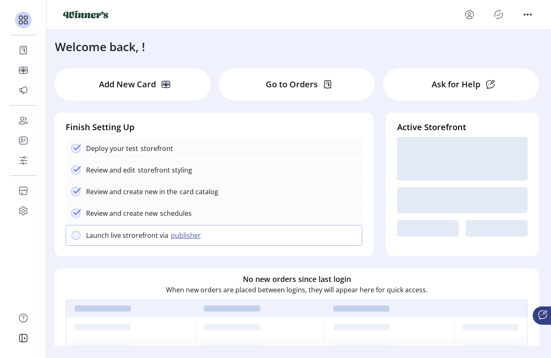
click at [168, 22] on div at bounding box center [299, 15] width 504 height 30
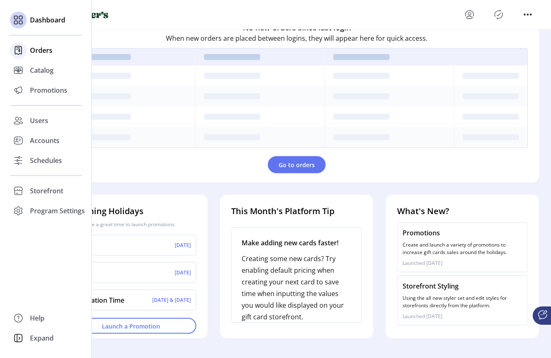
click at [28, 52] on div "Orders" at bounding box center [46, 50] width 72 height 20
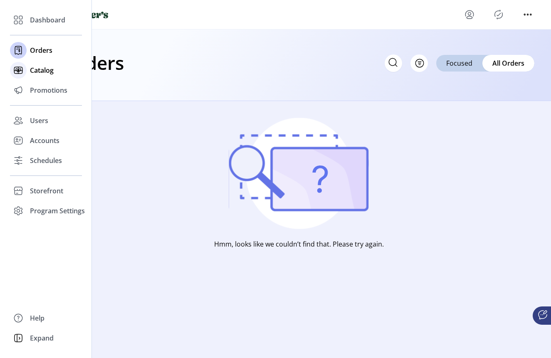
click at [41, 72] on span "Catalog" at bounding box center [42, 70] width 24 height 10
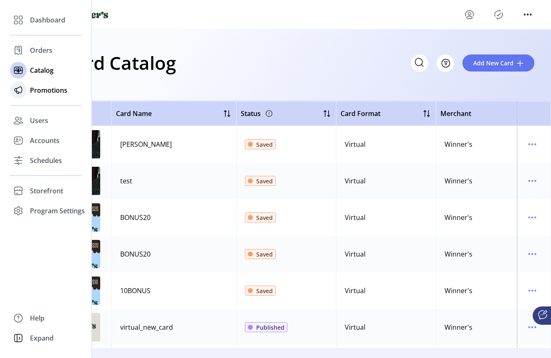
click at [42, 89] on span "Promotions" at bounding box center [48, 90] width 37 height 10
